Goal: Transaction & Acquisition: Purchase product/service

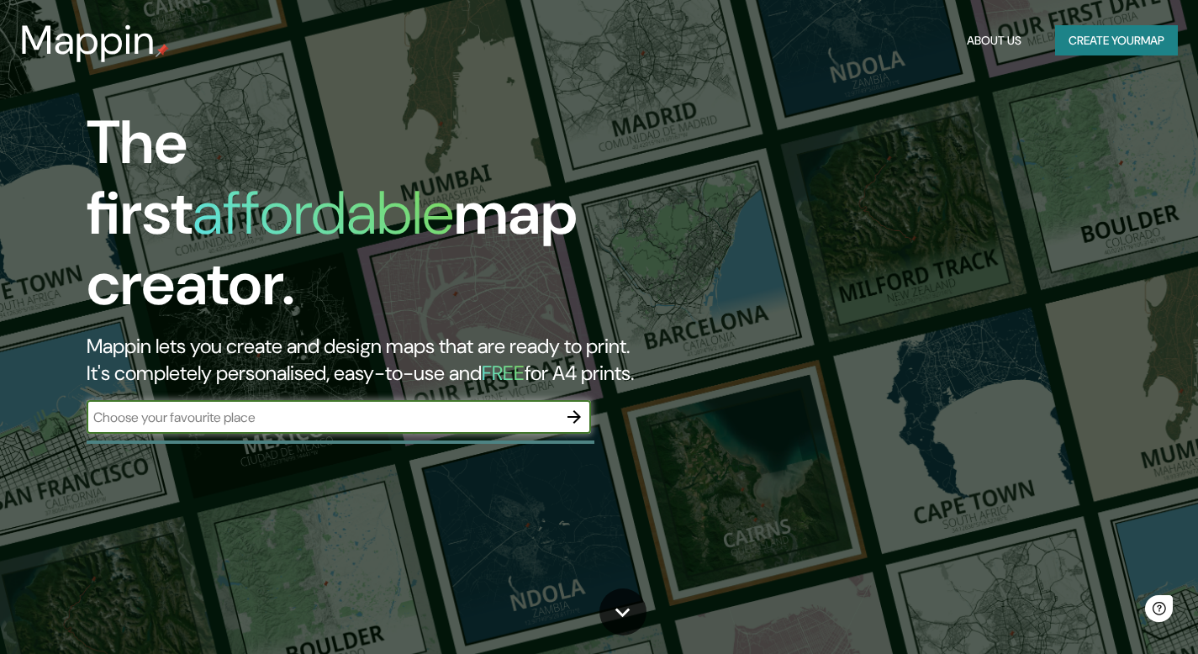
click at [1085, 48] on button "Create your map" at bounding box center [1116, 40] width 123 height 31
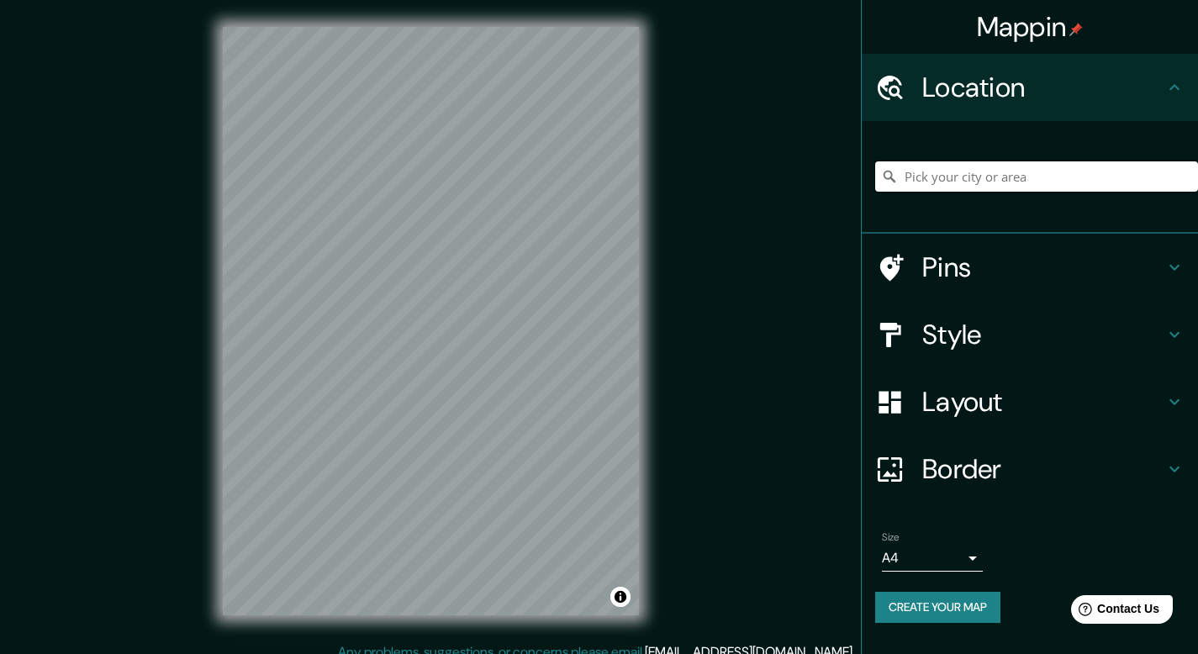
click at [1147, 179] on input "Pick your city or area" at bounding box center [1036, 176] width 323 height 30
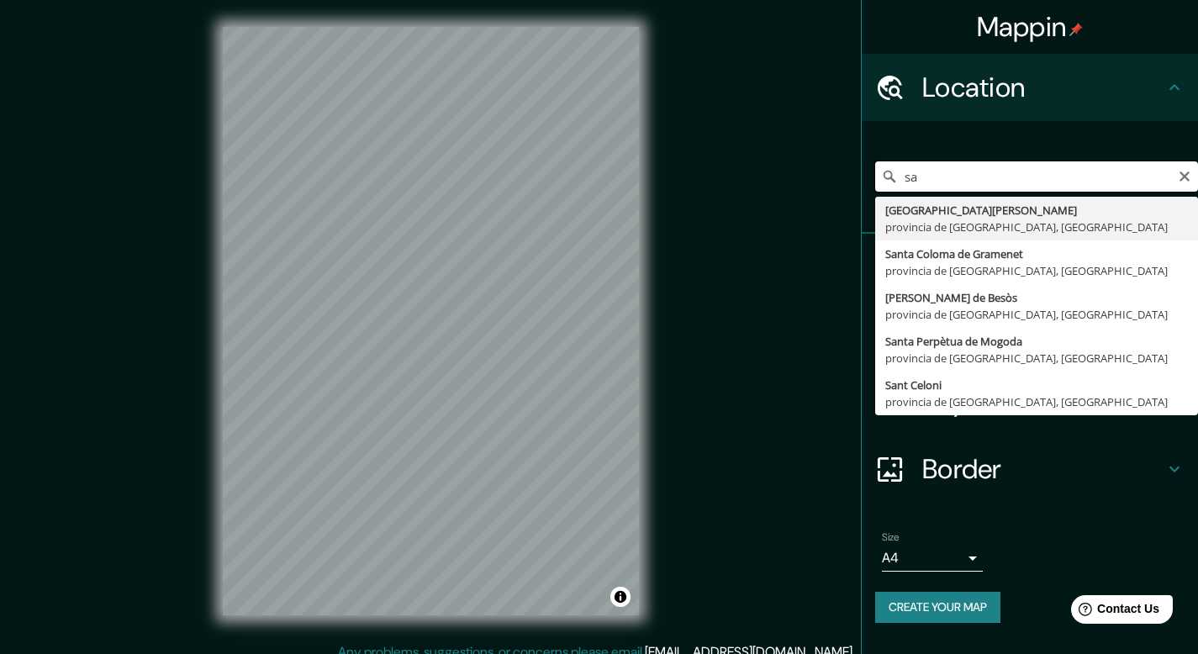
type input "s"
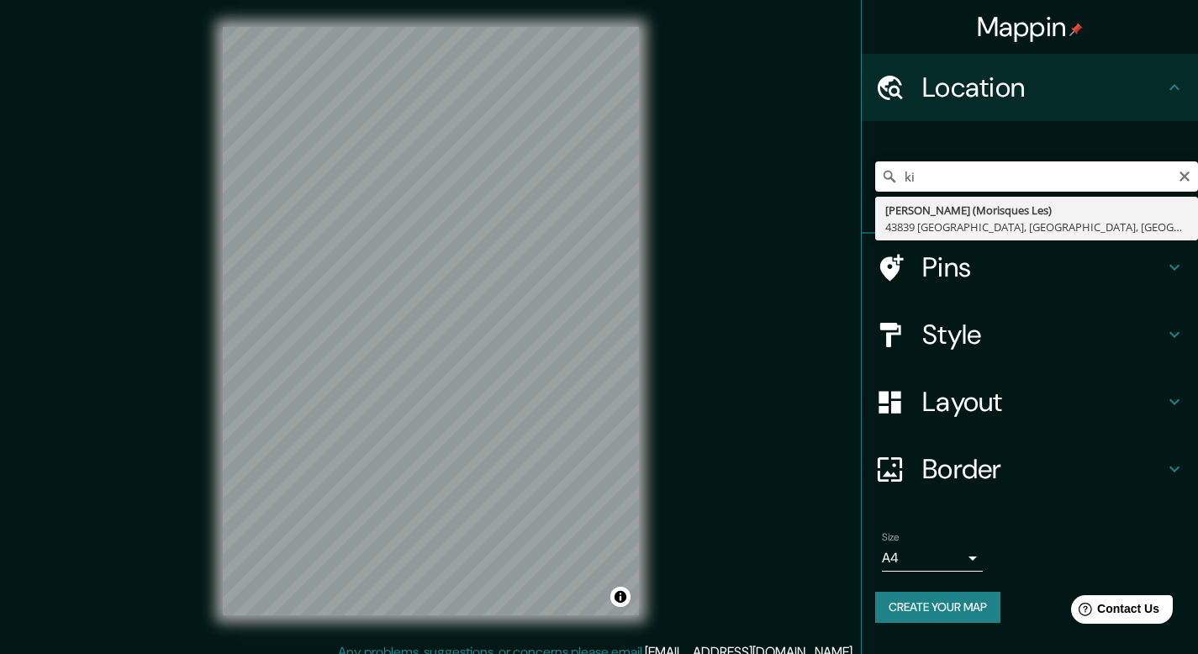
type input "k"
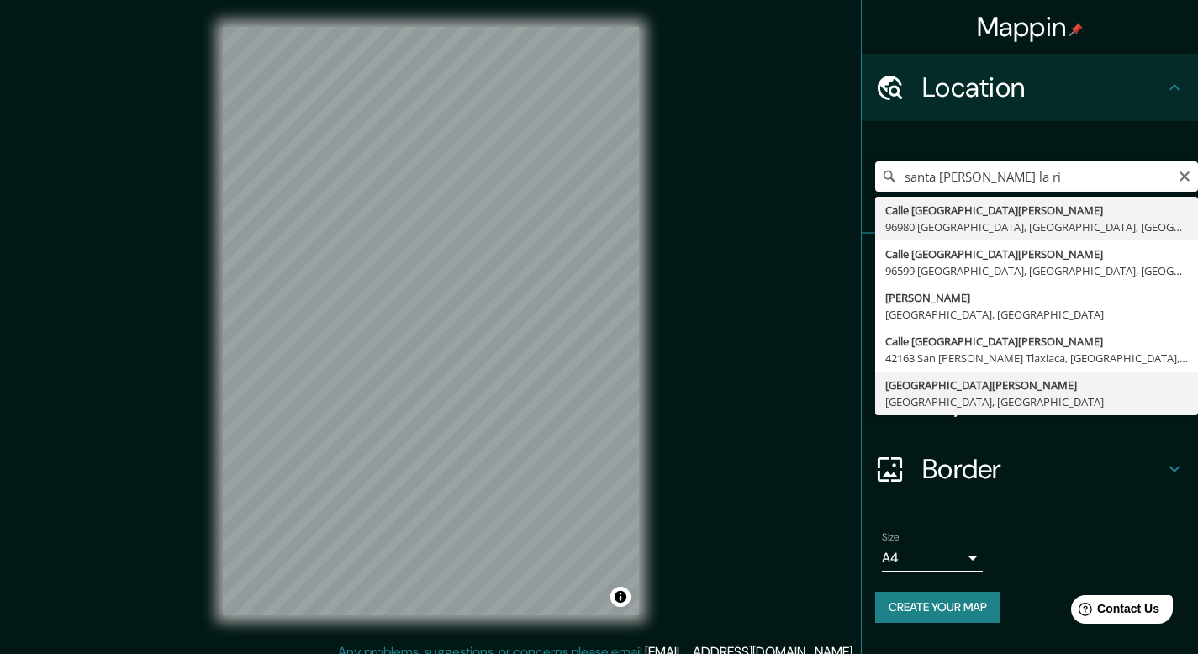
type input "[GEOGRAPHIC_DATA][PERSON_NAME], [GEOGRAPHIC_DATA]"
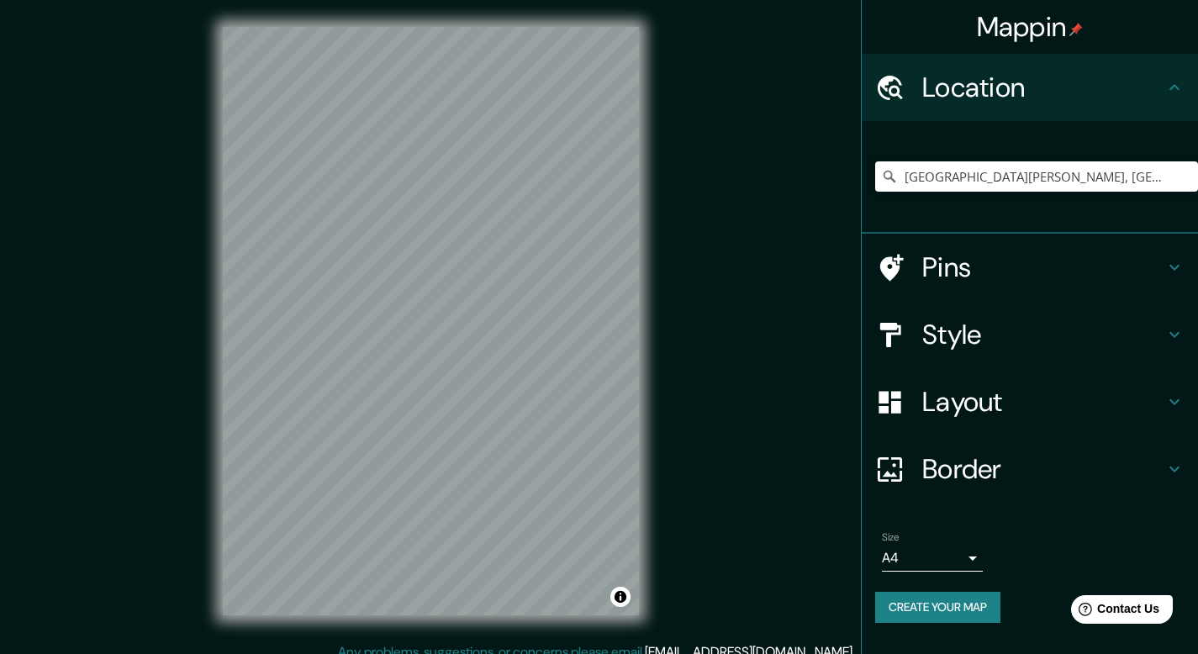
click at [1175, 272] on icon at bounding box center [1174, 267] width 20 height 20
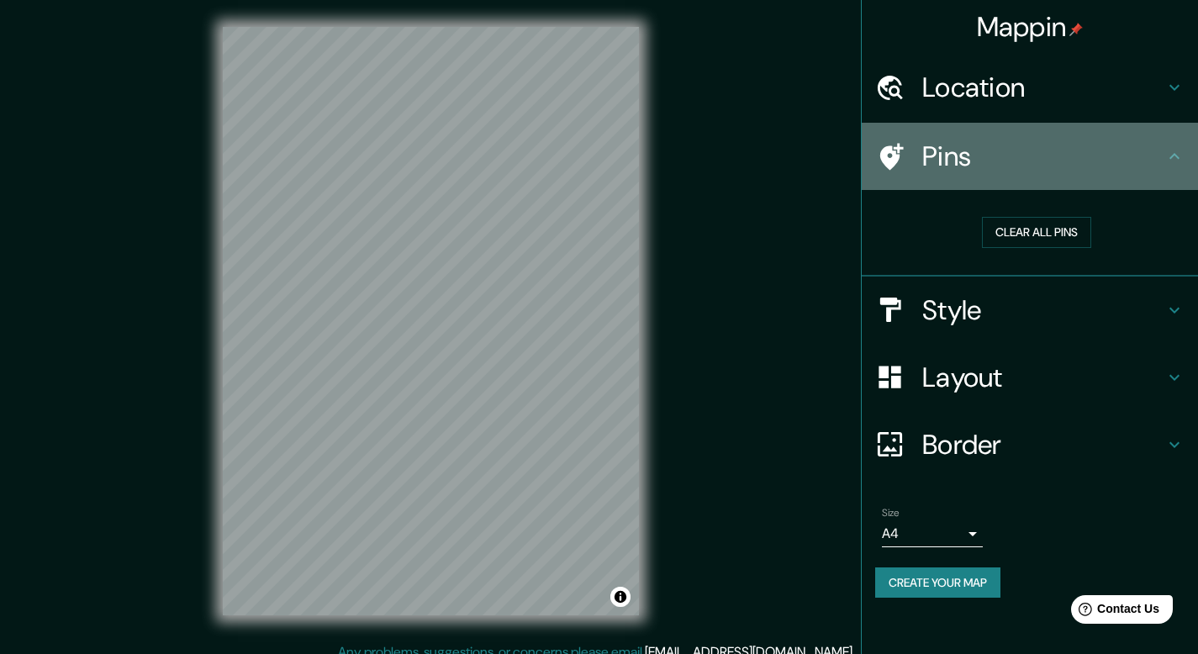
click at [1176, 162] on icon at bounding box center [1174, 156] width 20 height 20
click at [1185, 155] on div "Pins" at bounding box center [1030, 156] width 336 height 67
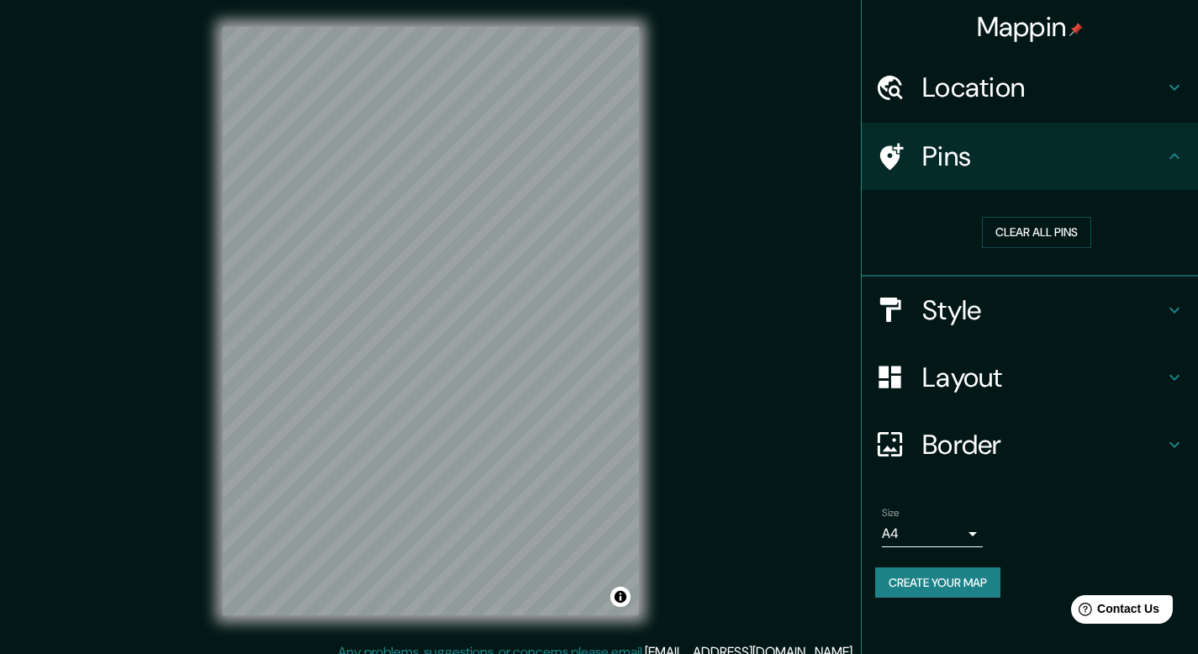
click at [1168, 306] on icon at bounding box center [1174, 310] width 20 height 20
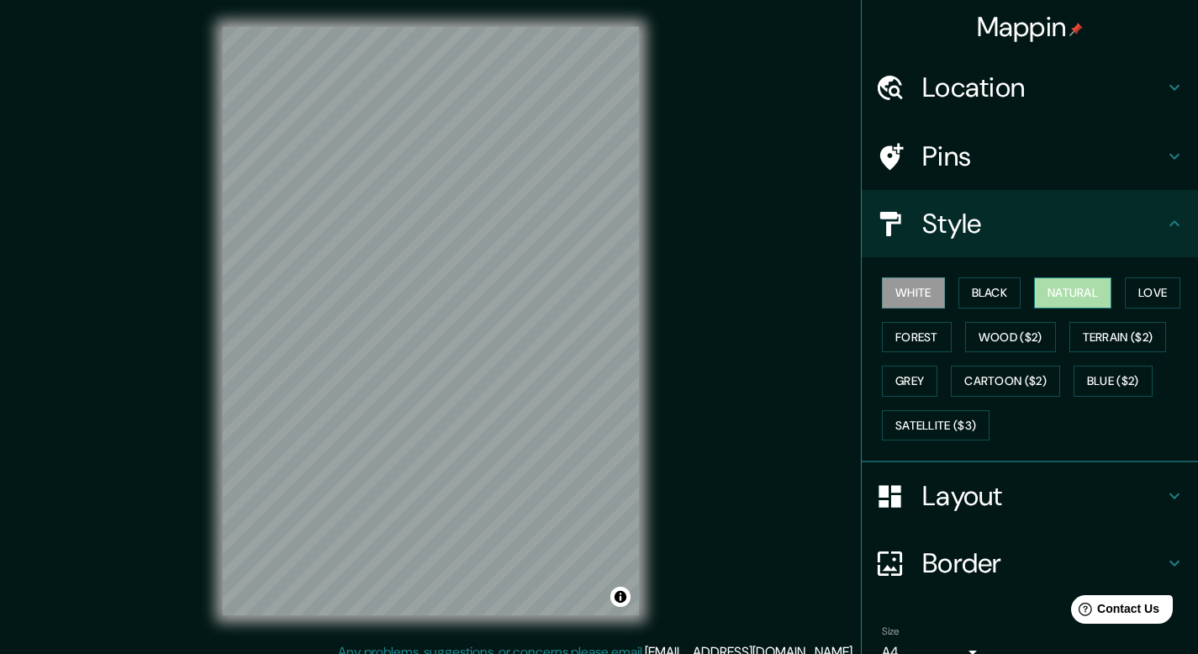
click at [1099, 293] on button "Natural" at bounding box center [1072, 292] width 77 height 31
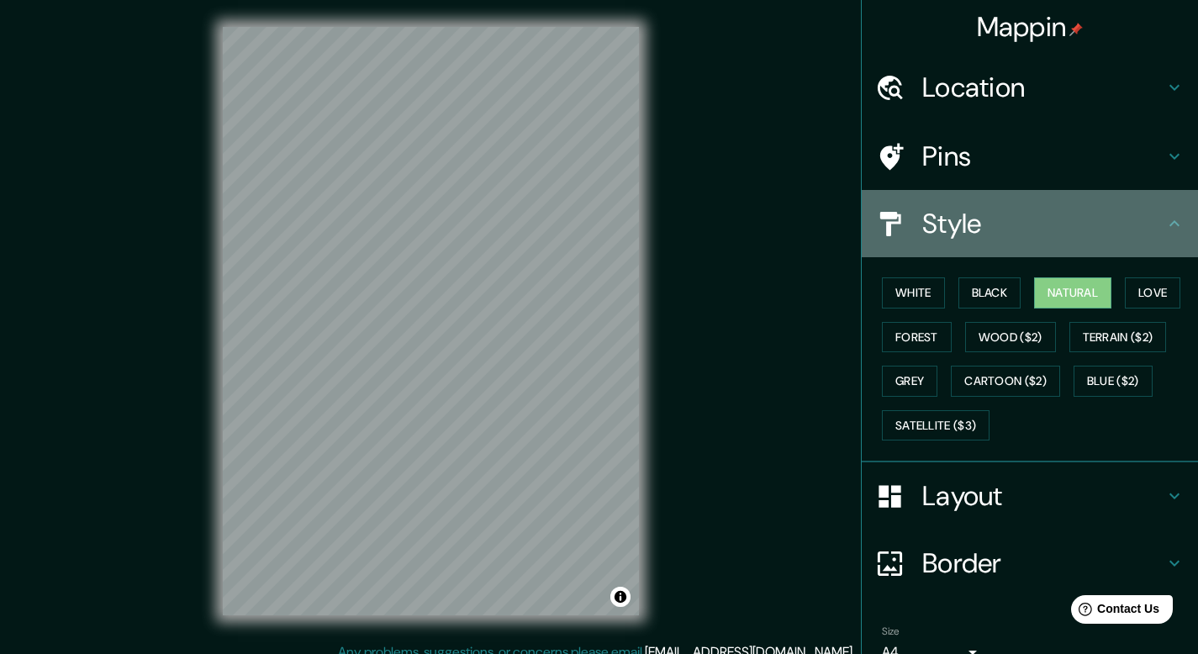
click at [1164, 224] on icon at bounding box center [1174, 224] width 20 height 20
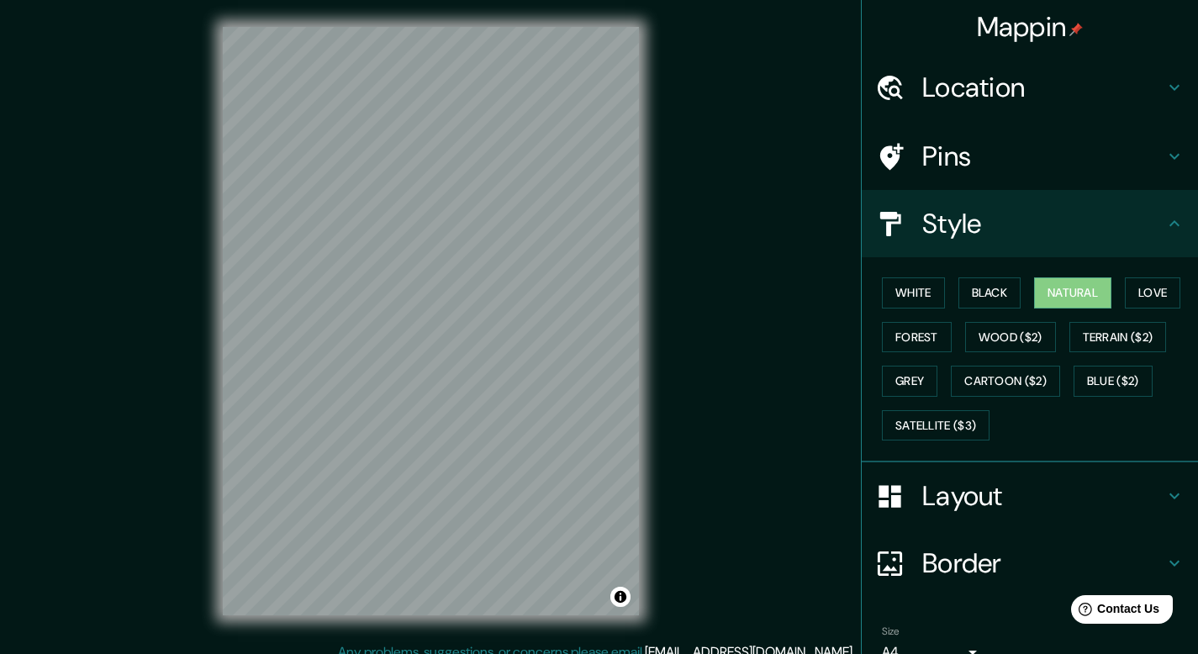
click at [1165, 233] on icon at bounding box center [1174, 224] width 20 height 20
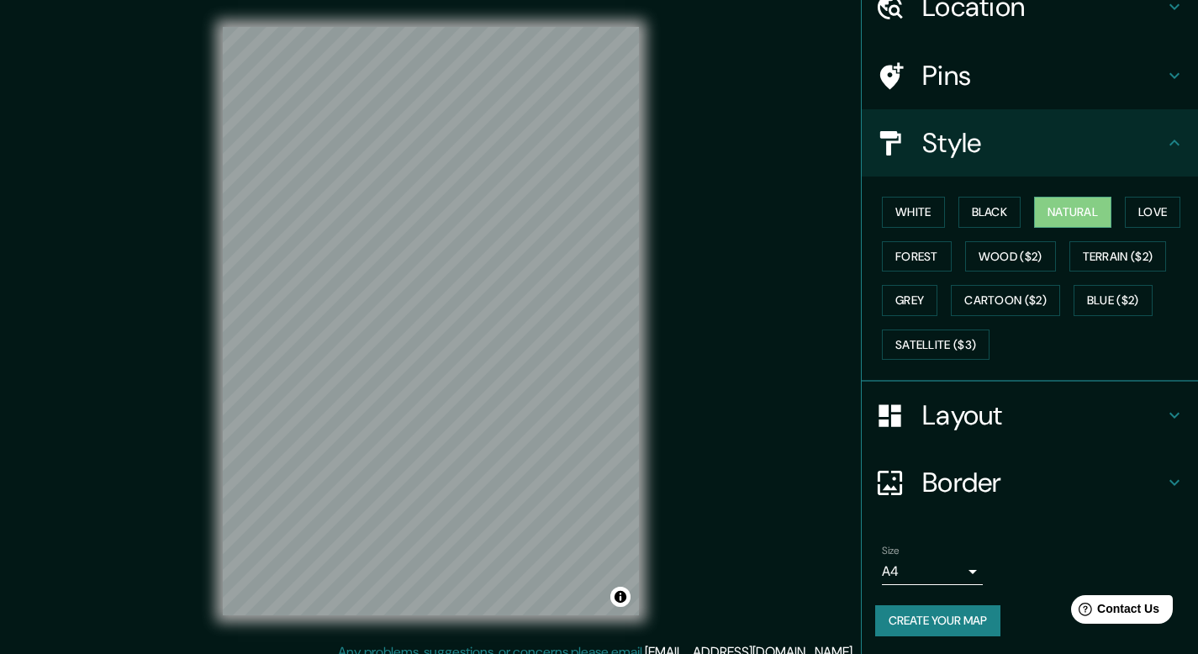
scroll to position [82, 0]
click at [1148, 420] on h4 "Layout" at bounding box center [1043, 414] width 242 height 34
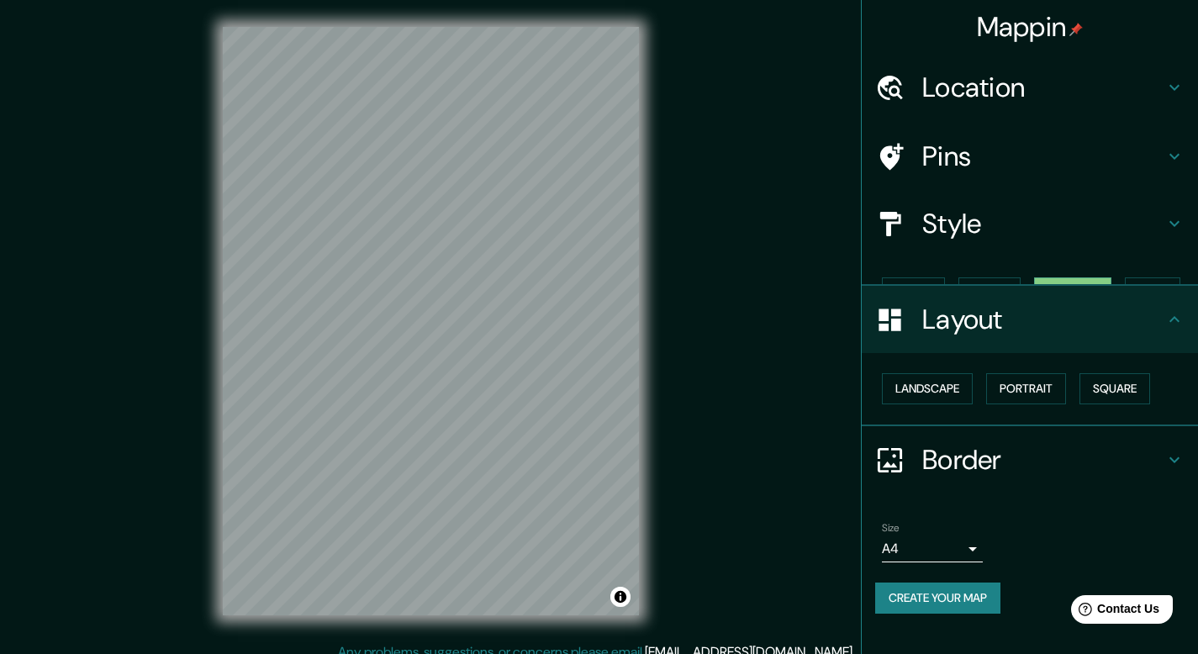
scroll to position [0, 0]
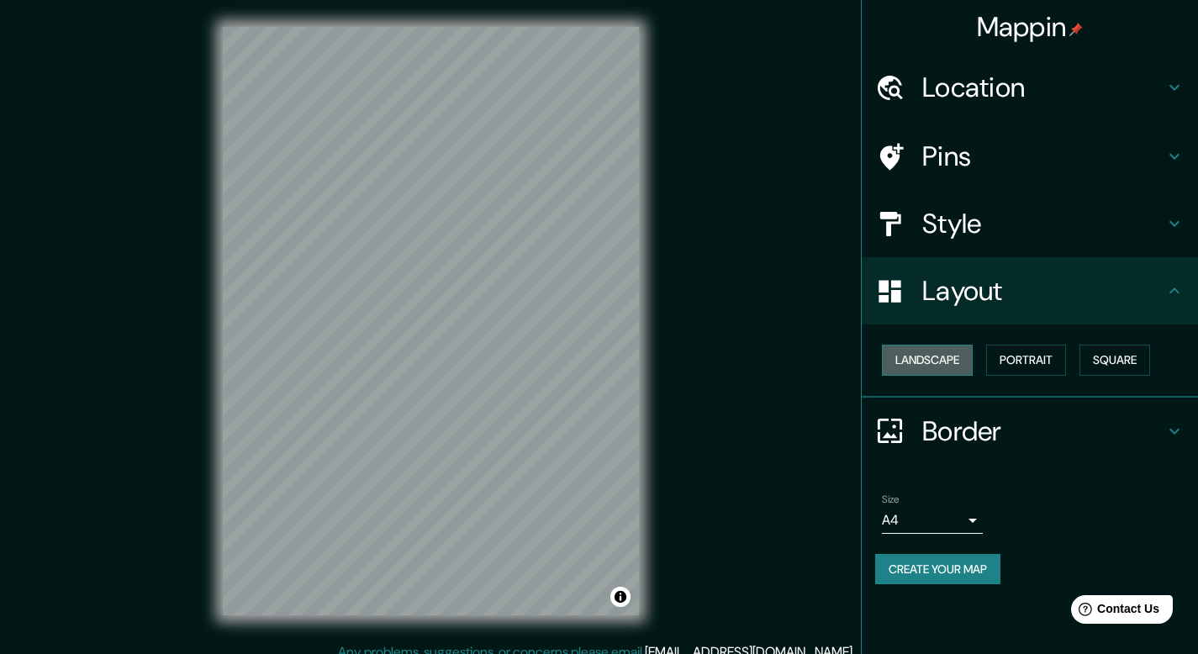
click at [944, 358] on button "Landscape" at bounding box center [927, 360] width 91 height 31
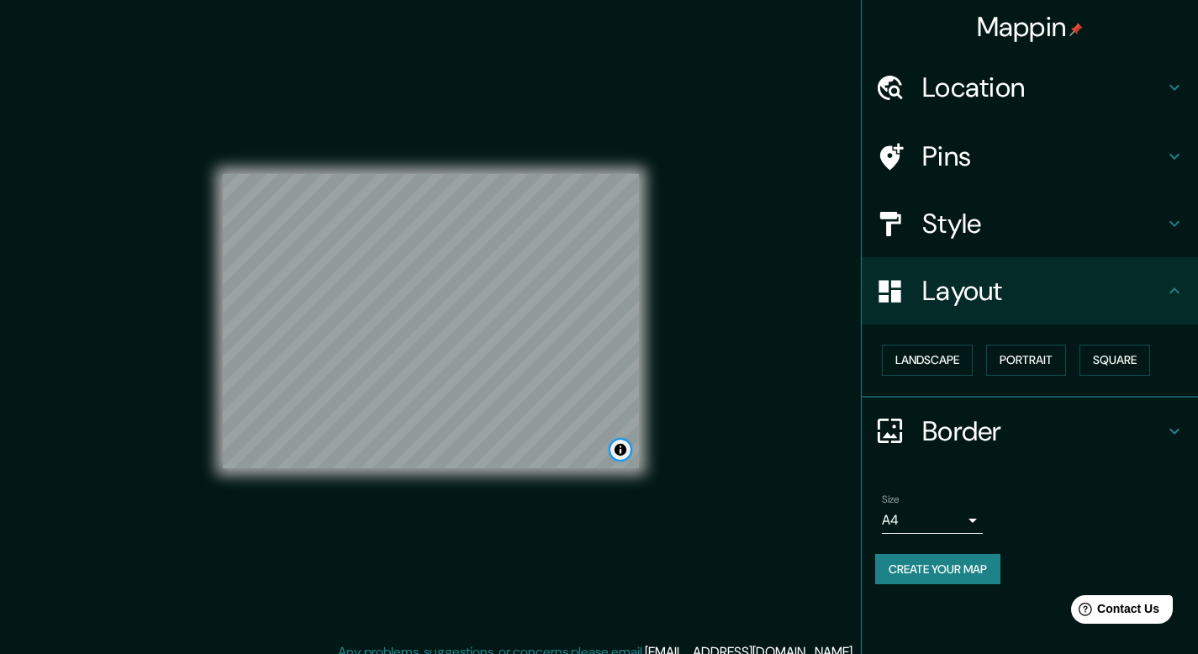
click at [620, 446] on button "Toggle attribution" at bounding box center [620, 450] width 20 height 20
click at [678, 491] on div "Mappin Location [GEOGRAPHIC_DATA][PERSON_NAME], [GEOGRAPHIC_DATA] Pins Style La…" at bounding box center [599, 334] width 1198 height 669
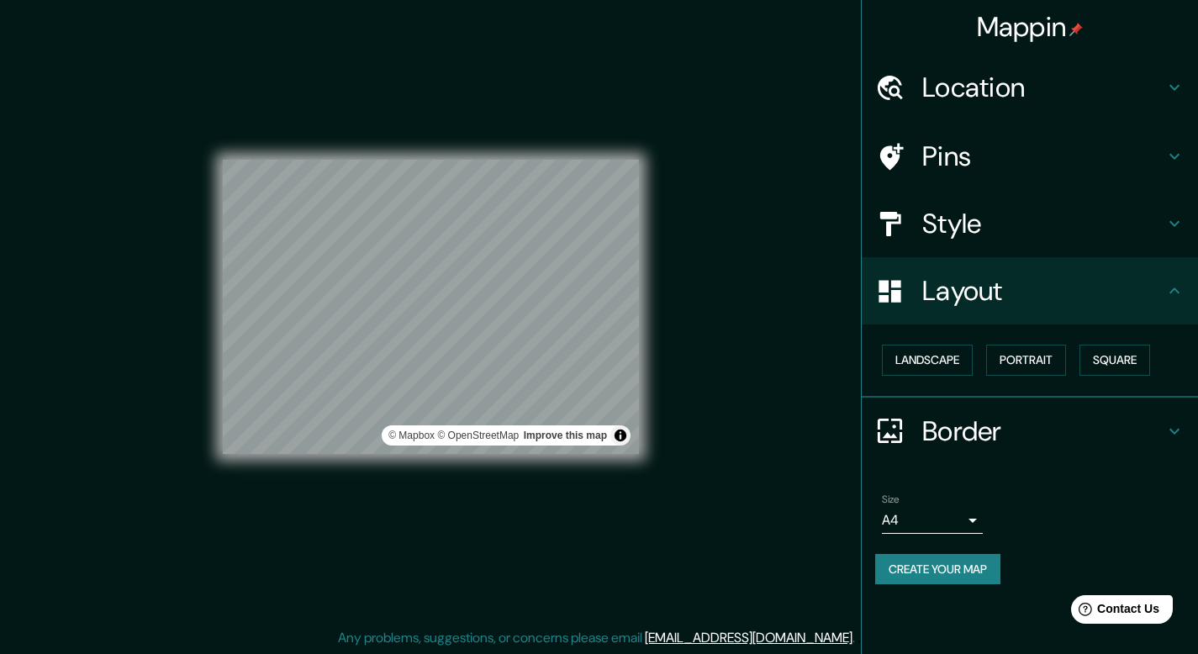
scroll to position [15, 0]
click at [1088, 419] on h4 "Border" at bounding box center [1043, 431] width 242 height 34
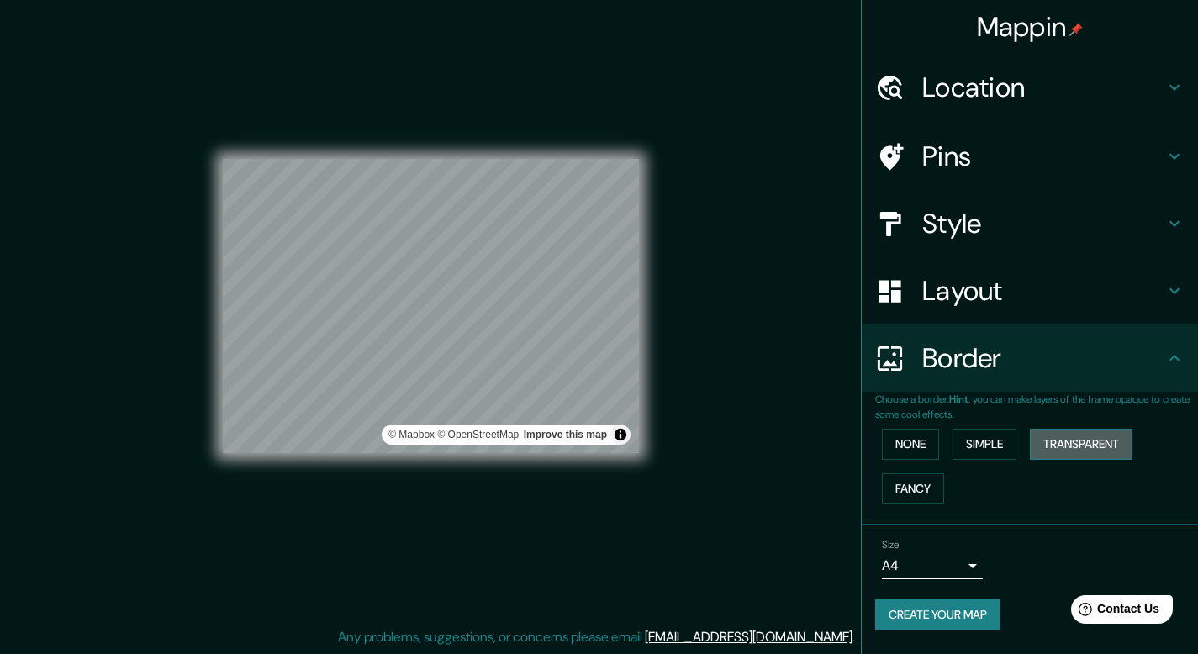
click at [1081, 446] on button "Transparent" at bounding box center [1081, 444] width 103 height 31
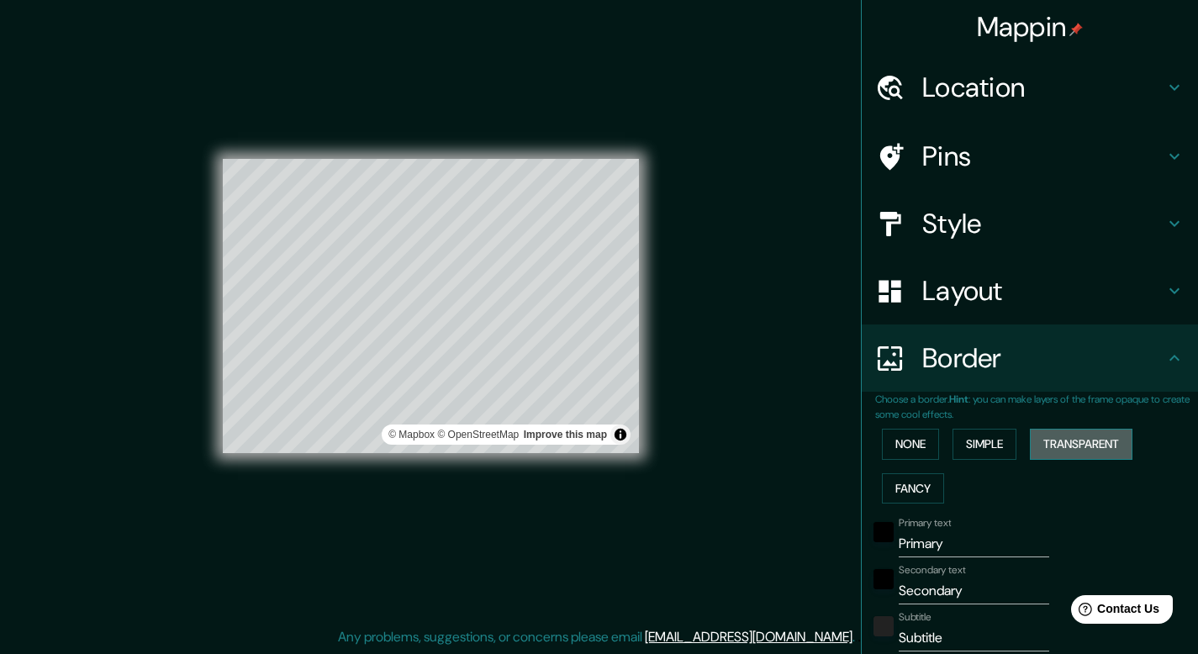
click at [1081, 446] on button "Transparent" at bounding box center [1081, 444] width 103 height 31
type input "238"
type input "40"
click at [1066, 448] on button "Transparent" at bounding box center [1081, 444] width 103 height 31
type input "238"
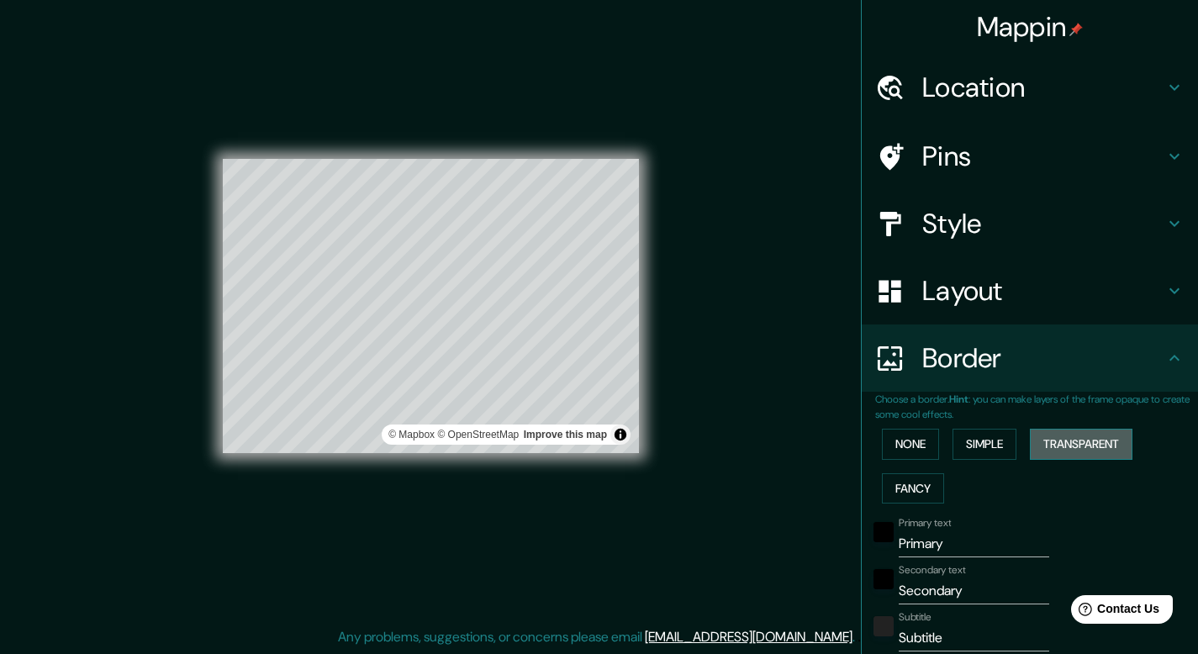
type input "40"
click at [922, 452] on button "None" at bounding box center [910, 444] width 57 height 31
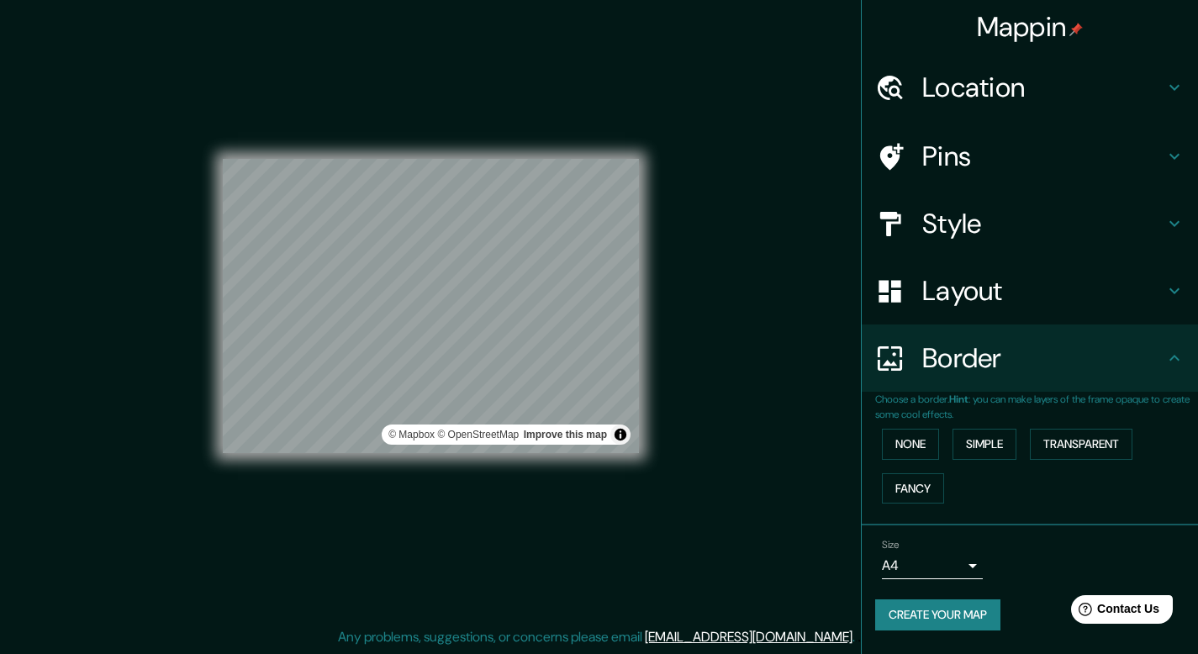
click at [1148, 237] on h4 "Style" at bounding box center [1043, 224] width 242 height 34
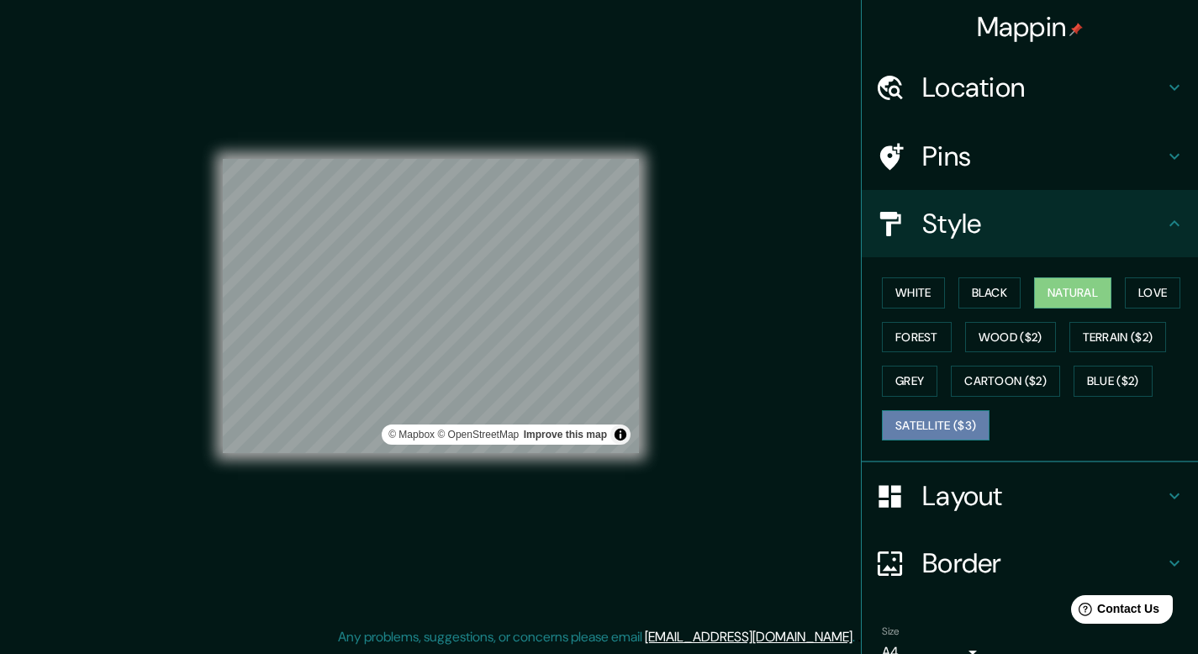
click at [957, 427] on button "Satellite ($3)" at bounding box center [936, 425] width 108 height 31
click at [1075, 293] on button "Natural" at bounding box center [1072, 292] width 77 height 31
click at [896, 377] on button "Grey" at bounding box center [909, 381] width 55 height 31
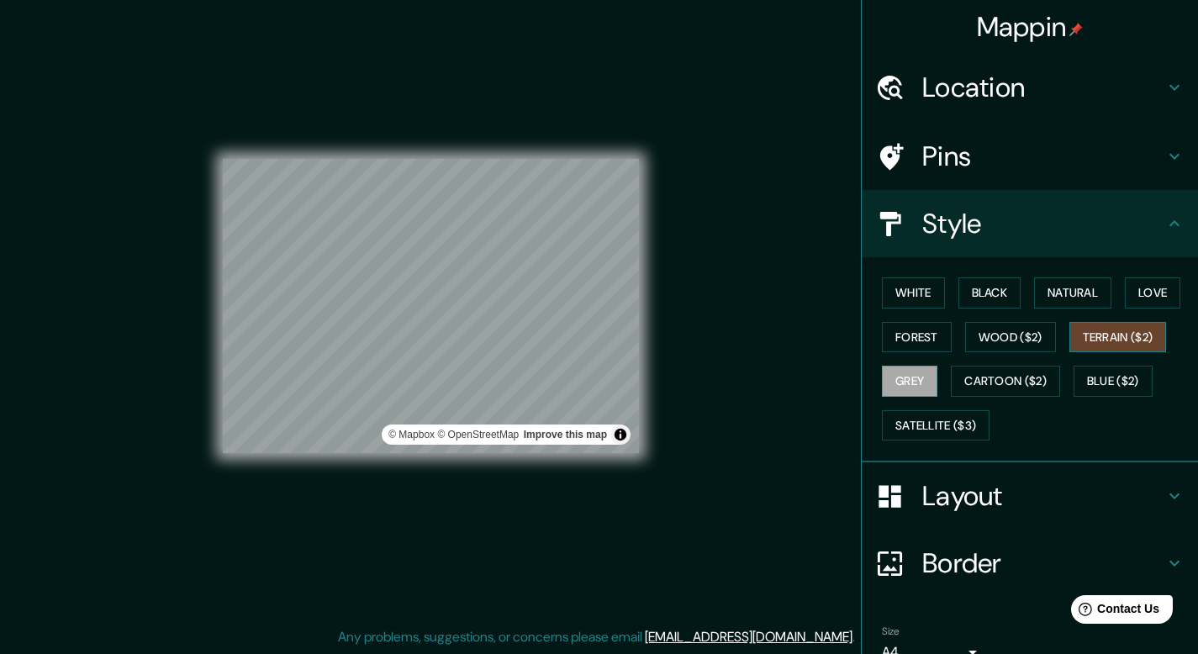
click at [1147, 331] on button "Terrain ($2)" at bounding box center [1118, 337] width 98 height 31
click at [940, 422] on button "Satellite ($3)" at bounding box center [936, 425] width 108 height 31
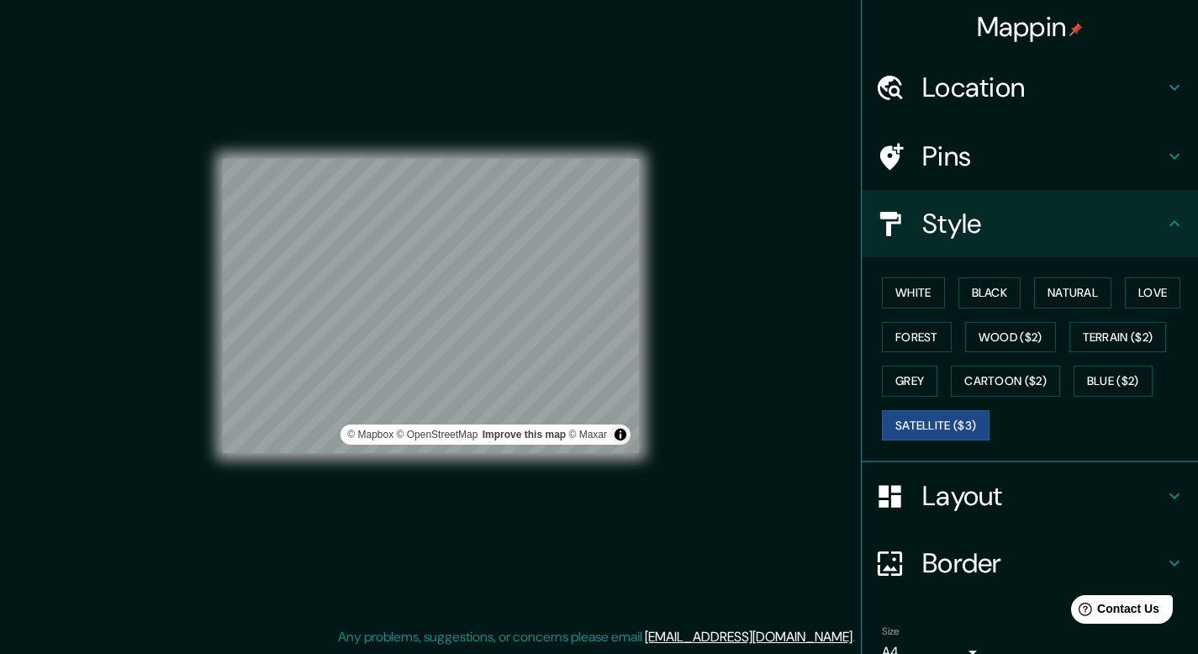
scroll to position [82, 0]
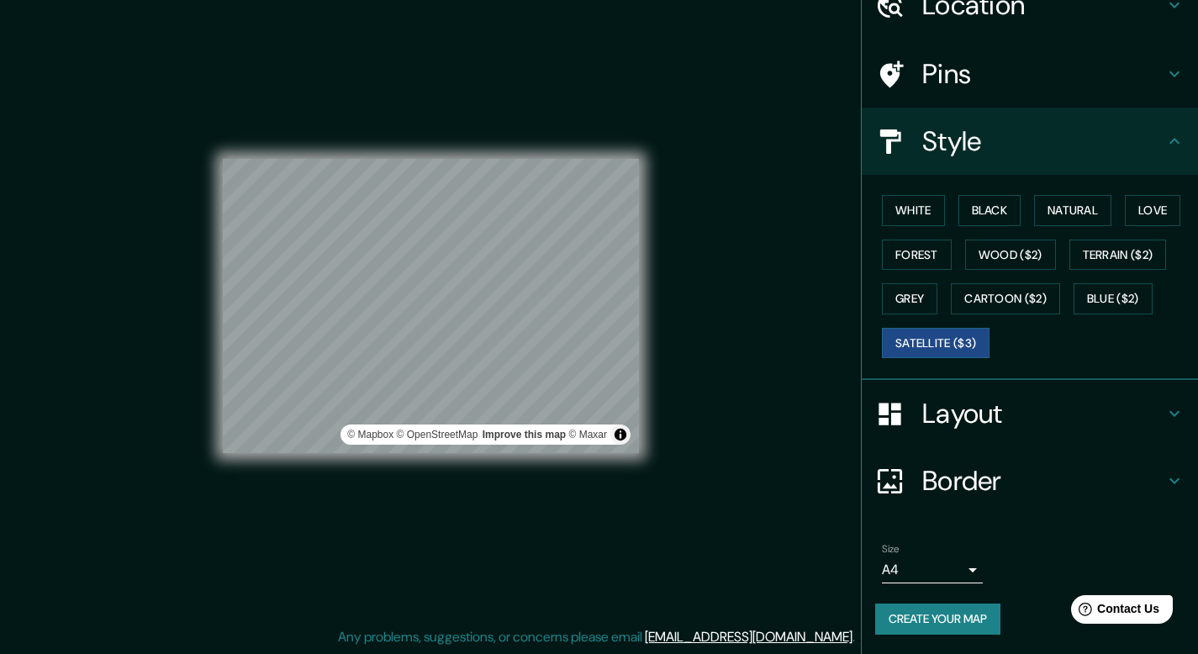
click at [947, 620] on button "Create your map" at bounding box center [937, 619] width 125 height 31
click at [892, 618] on button "Create your map" at bounding box center [937, 619] width 125 height 31
drag, startPoint x: 801, startPoint y: 427, endPoint x: 803, endPoint y: 414, distance: 12.7
click at [801, 426] on div "Mappin Location [GEOGRAPHIC_DATA][PERSON_NAME], [GEOGRAPHIC_DATA] Pins Style Wh…" at bounding box center [599, 319] width 1198 height 669
click at [932, 630] on button "Create your map" at bounding box center [937, 619] width 125 height 31
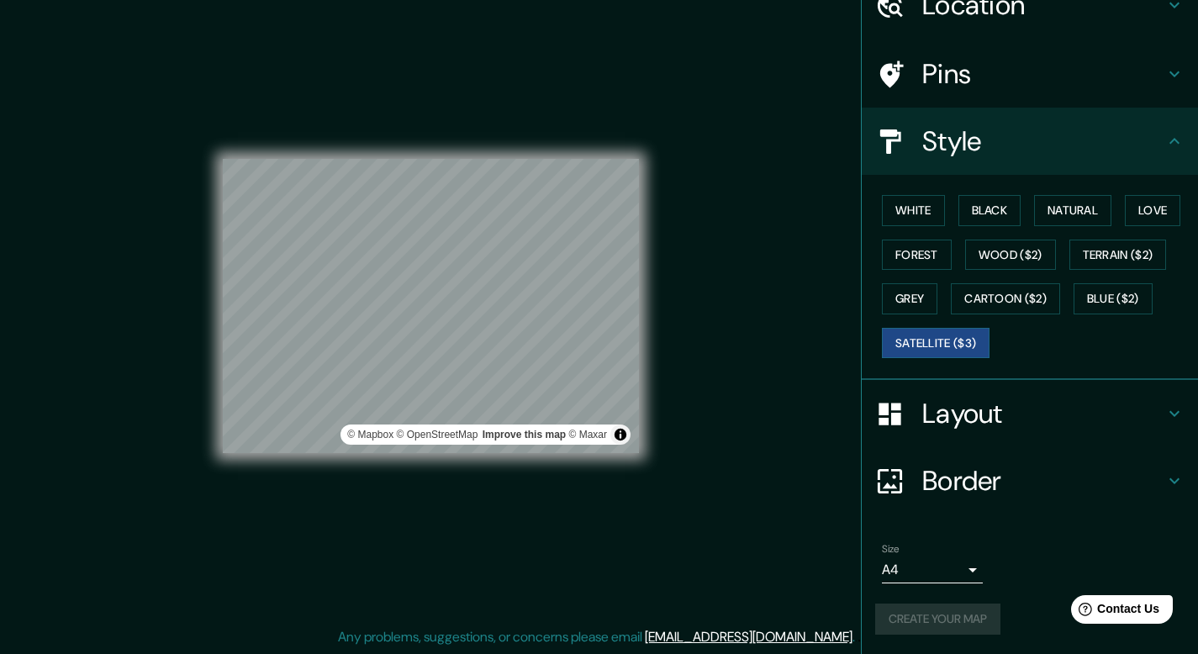
click at [767, 408] on div "Mappin Location [GEOGRAPHIC_DATA][PERSON_NAME], [GEOGRAPHIC_DATA] Pins Style Wh…" at bounding box center [599, 319] width 1198 height 669
click at [618, 438] on button "Toggle attribution" at bounding box center [620, 435] width 20 height 20
click at [785, 453] on div "Mappin Location [GEOGRAPHIC_DATA][PERSON_NAME], [GEOGRAPHIC_DATA] Pins Style Wh…" at bounding box center [599, 319] width 1198 height 669
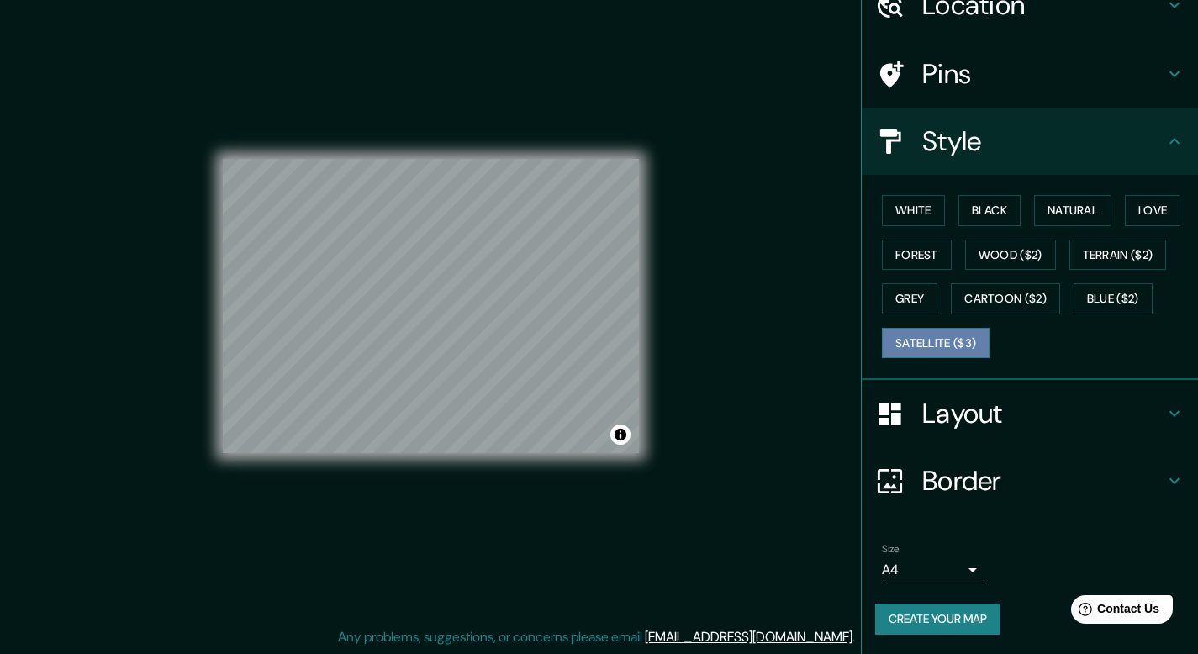
click at [947, 348] on button "Satellite ($3)" at bounding box center [936, 343] width 108 height 31
click at [958, 619] on button "Create your map" at bounding box center [937, 619] width 125 height 31
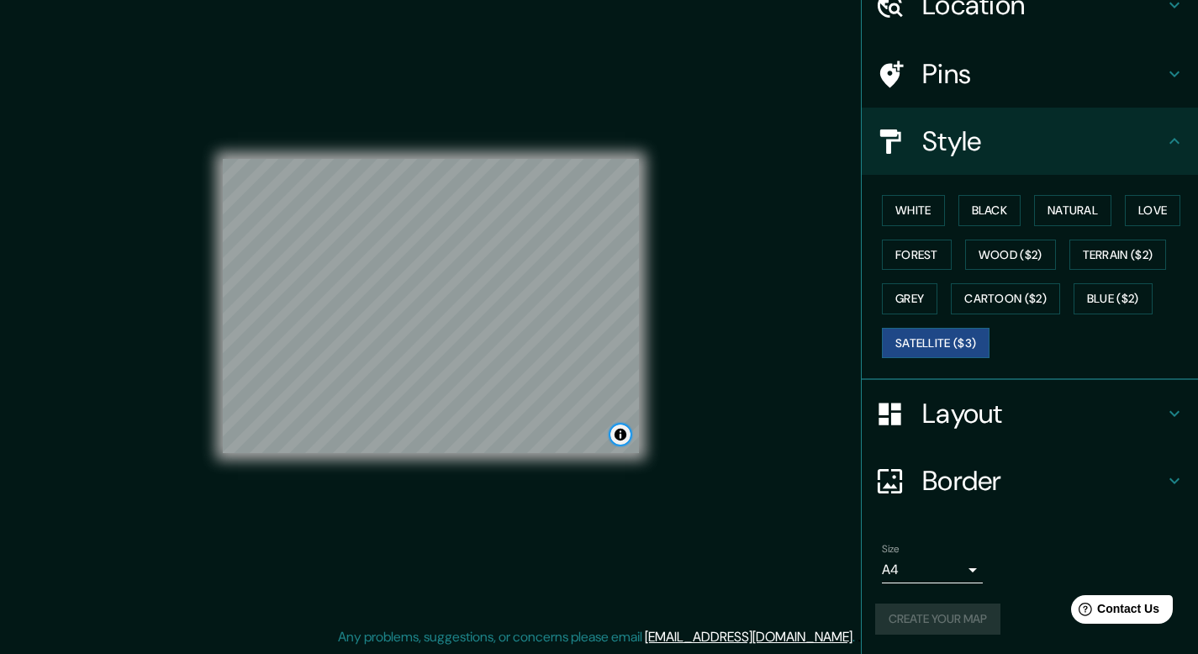
click at [617, 439] on button "Toggle attribution" at bounding box center [620, 435] width 20 height 20
click at [624, 446] on div at bounding box center [630, 441] width 13 height 13
click at [620, 433] on button "Toggle attribution" at bounding box center [620, 435] width 20 height 20
